Goal: Information Seeking & Learning: Check status

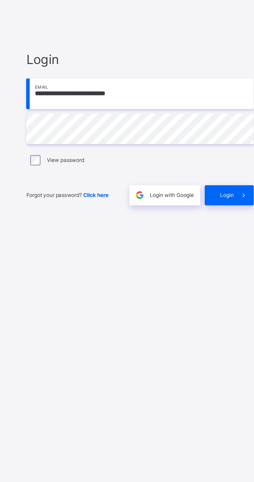
click at [224, 287] on span "Login" at bounding box center [221, 285] width 8 height 4
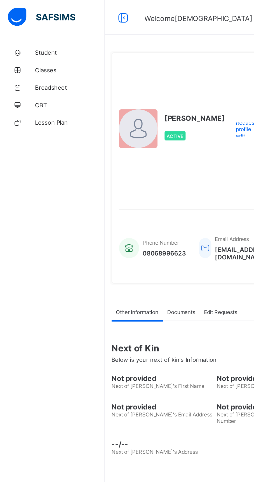
click at [38, 52] on span "Broadsheet" at bounding box center [41, 52] width 41 height 4
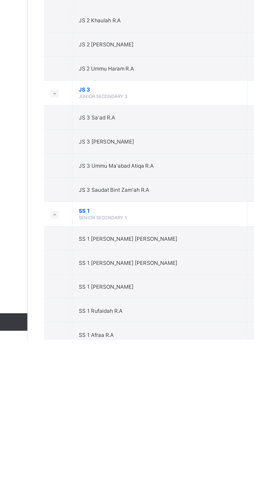
scroll to position [1081, 0]
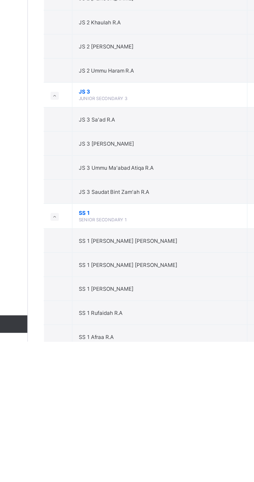
click at [156, 386] on td "JS 3 Saudat Bint Zam'ah R.A" at bounding box center [140, 393] width 104 height 14
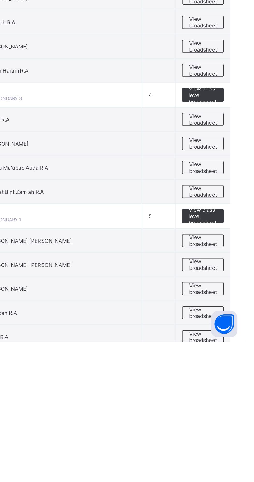
click at [229, 389] on span "View broadsheet" at bounding box center [228, 393] width 16 height 8
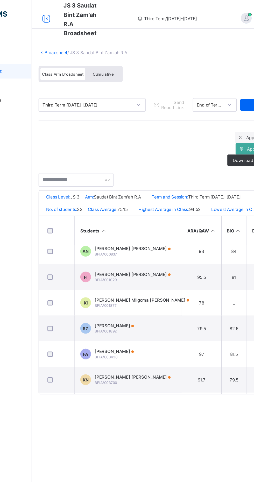
scroll to position [210, 0]
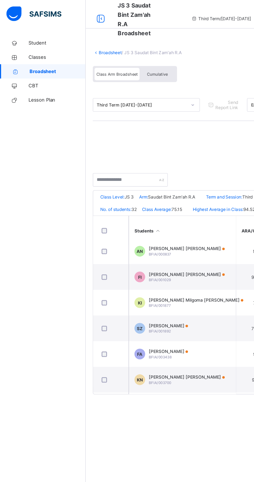
click at [35, 51] on span "Broadsheet" at bounding box center [42, 52] width 41 height 4
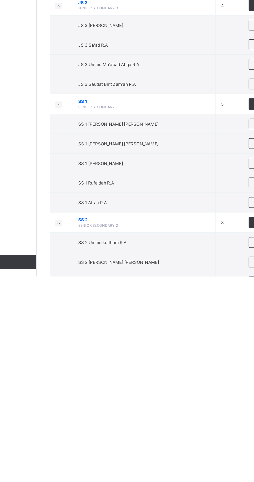
scroll to position [1132, 0]
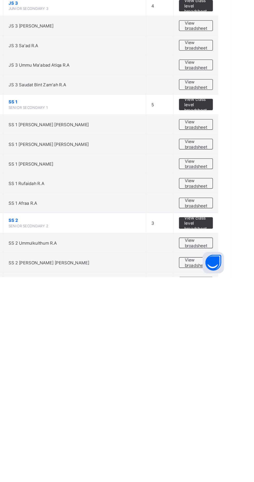
click at [232, 351] on span "View class level broadsheet" at bounding box center [228, 357] width 17 height 12
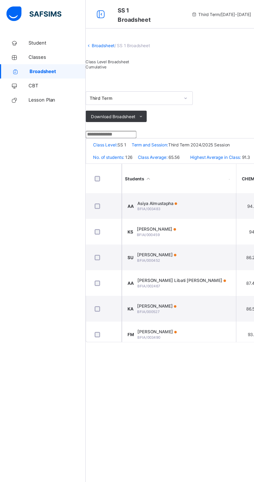
scroll to position [0, 66]
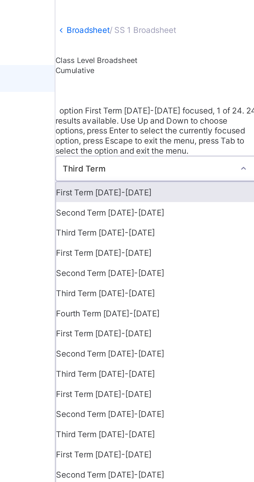
click at [77, 51] on span "Cumulative" at bounding box center [69, 49] width 15 height 4
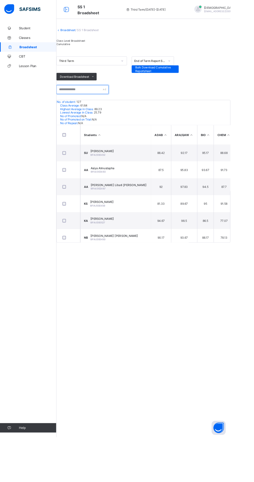
click at [98, 104] on input "text" at bounding box center [91, 99] width 58 height 10
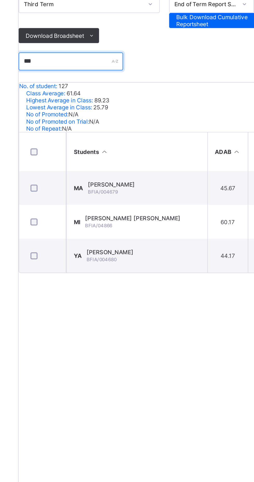
type input "***"
click at [126, 168] on span "[PERSON_NAME]" at bounding box center [113, 167] width 26 height 4
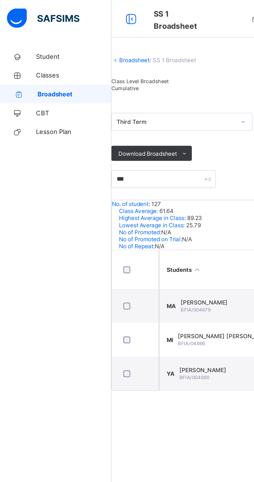
click at [40, 52] on span "Broadsheet" at bounding box center [42, 52] width 41 height 4
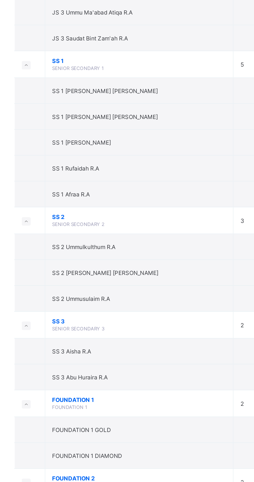
scroll to position [1259, 0]
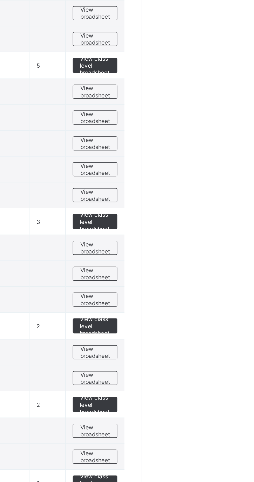
click at [230, 310] on span "View class level broadsheet" at bounding box center [228, 316] width 17 height 12
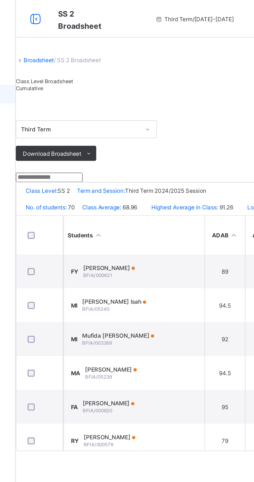
click at [94, 51] on div "Cumulative" at bounding box center [78, 49] width 32 height 4
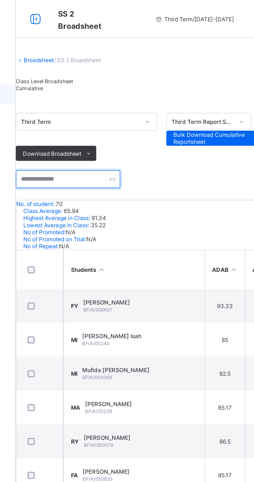
click at [101, 104] on input "text" at bounding box center [91, 99] width 58 height 10
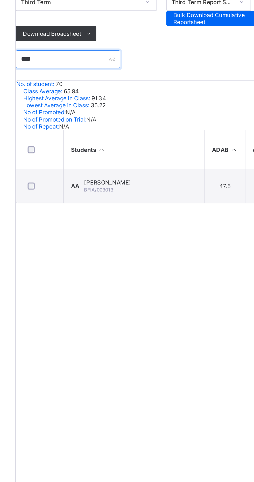
type input "****"
click at [161, 178] on td "AA Amina Abubakar Aliyu BFIA/003013" at bounding box center [127, 168] width 78 height 19
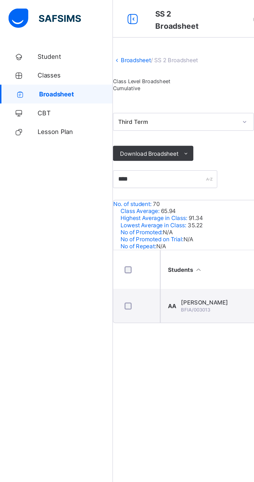
click at [45, 52] on span "Broadsheet" at bounding box center [42, 52] width 41 height 4
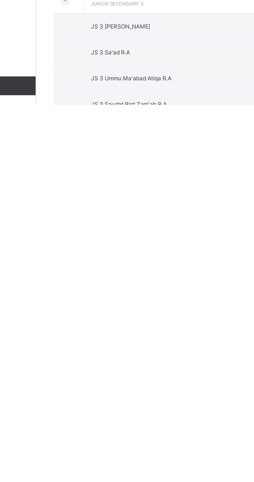
scroll to position [993, 0]
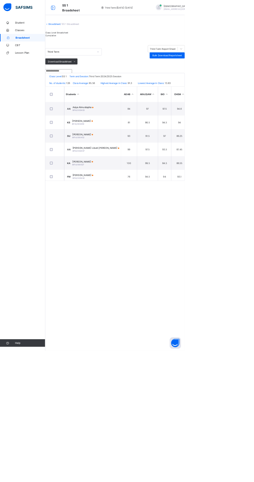
click at [94, 51] on div "Cumulative" at bounding box center [78, 49] width 32 height 4
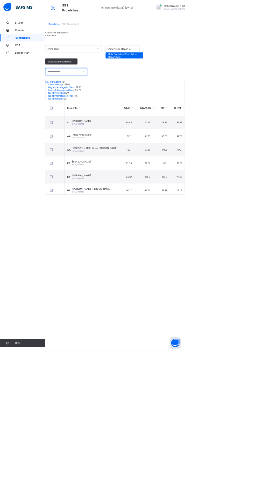
click at [86, 104] on input "text" at bounding box center [91, 99] width 58 height 10
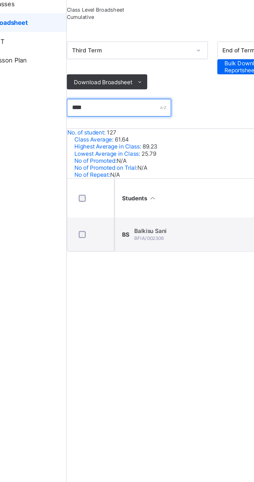
type input "****"
click at [139, 177] on td "BS Balkisu Sani BFIA/002306" at bounding box center [127, 168] width 78 height 19
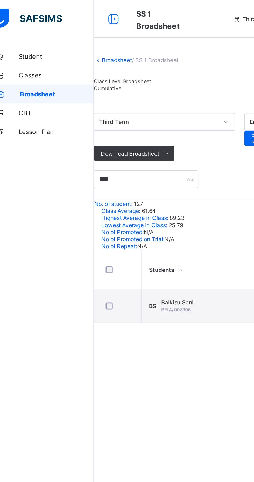
click at [41, 50] on span "Broadsheet" at bounding box center [42, 52] width 41 height 4
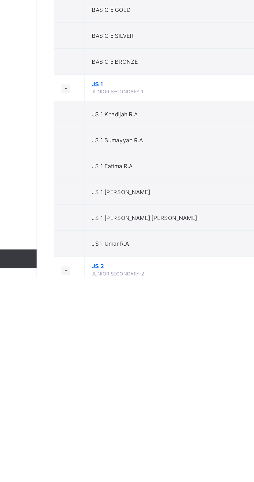
scroll to position [853, 0]
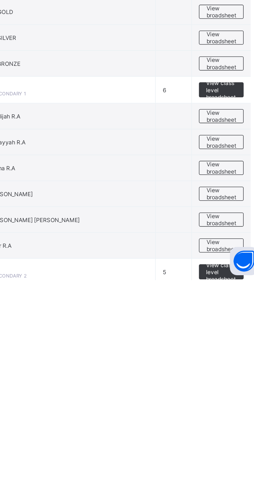
click at [226, 376] on span "View class level broadsheet" at bounding box center [228, 378] width 17 height 12
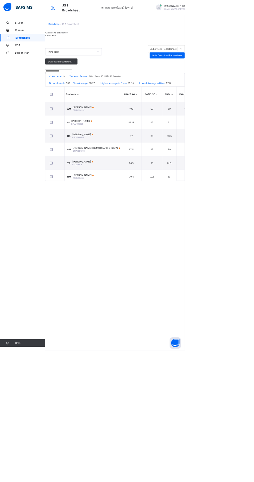
click at [94, 51] on div "Cumulative" at bounding box center [78, 49] width 32 height 4
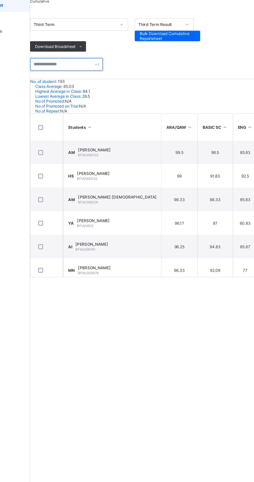
click at [76, 104] on input "text" at bounding box center [91, 99] width 58 height 10
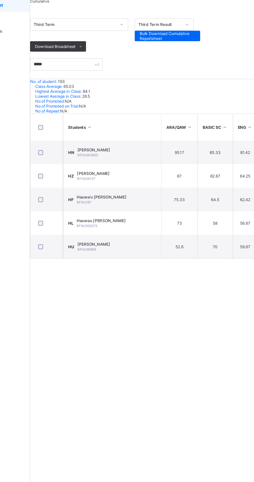
click at [184, 251] on td "52.6" at bounding box center [180, 243] width 29 height 19
click at [148, 252] on td "HU Hauwa Ahmad Usman BFIA/05695" at bounding box center [127, 243] width 78 height 19
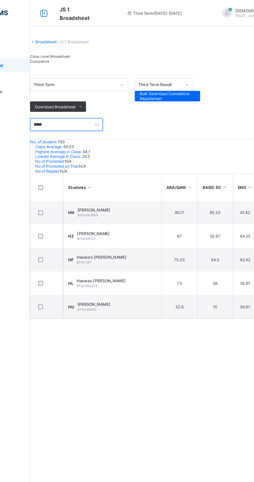
click at [82, 104] on input "*****" at bounding box center [91, 99] width 58 height 10
type input "*"
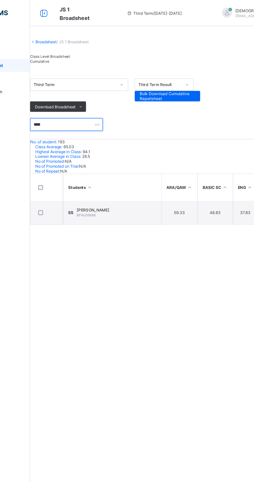
type input "****"
click at [161, 178] on td "SS Saudatu Abdullahi Sani BFIA/05698" at bounding box center [127, 168] width 78 height 19
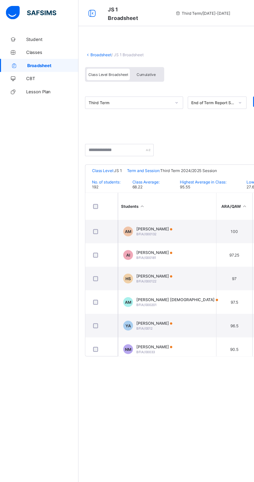
click at [38, 52] on span "Broadsheet" at bounding box center [42, 52] width 41 height 4
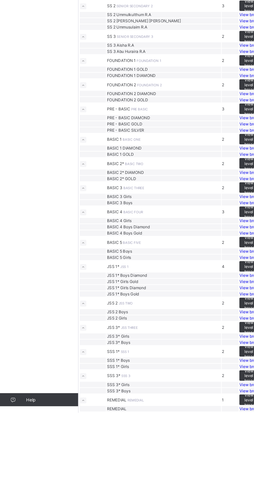
scroll to position [1248, 0]
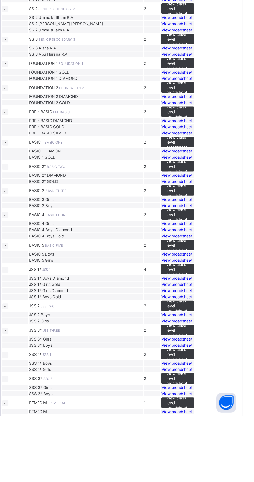
click at [212, 131] on span "View class level broadsheet" at bounding box center [203, 126] width 18 height 12
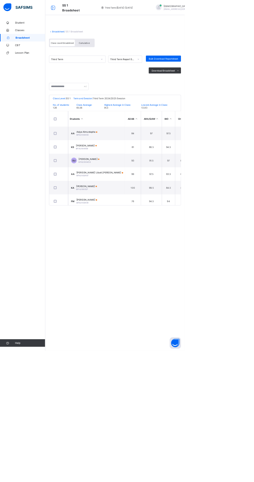
click at [119, 59] on span "Cumulative" at bounding box center [115, 59] width 15 height 4
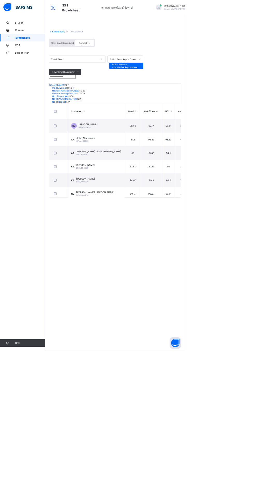
click at [88, 108] on input "text" at bounding box center [85, 105] width 37 height 5
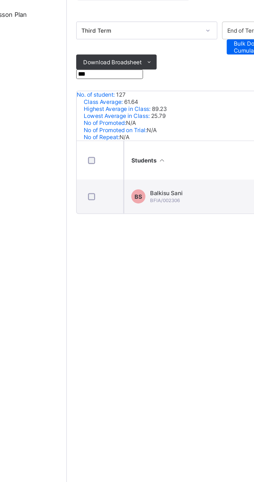
type input "***"
click at [119, 173] on span "Balkisu Sani" at bounding box center [117, 171] width 18 height 4
